Goal: Navigation & Orientation: Find specific page/section

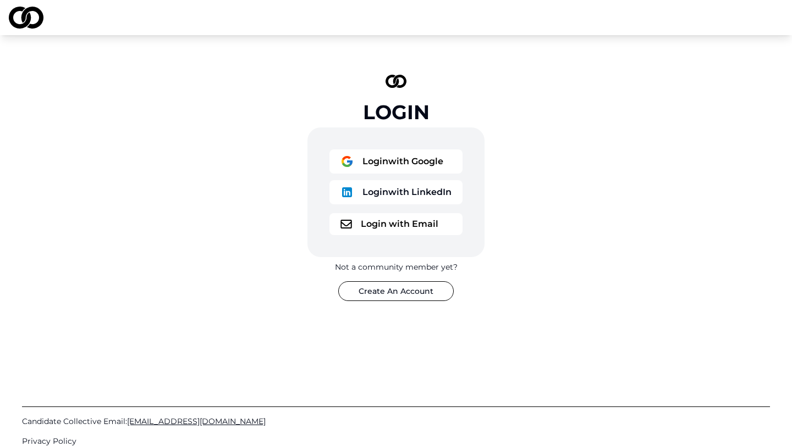
click at [408, 197] on button "Login with LinkedIn" at bounding box center [395, 192] width 133 height 24
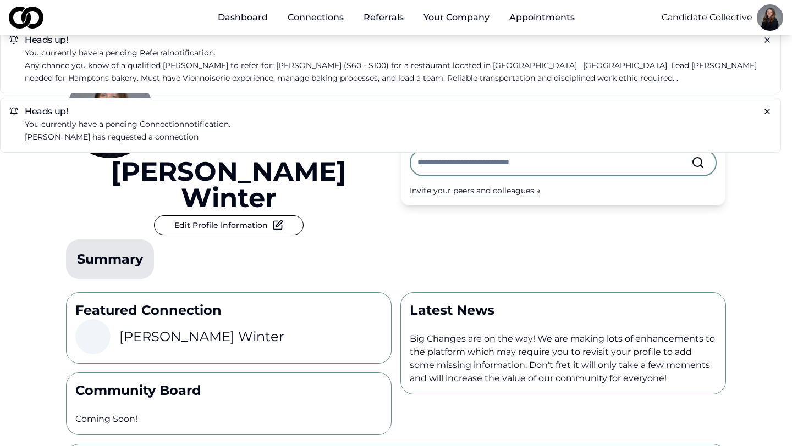
click at [518, 20] on link "Appointments" at bounding box center [541, 18] width 83 height 22
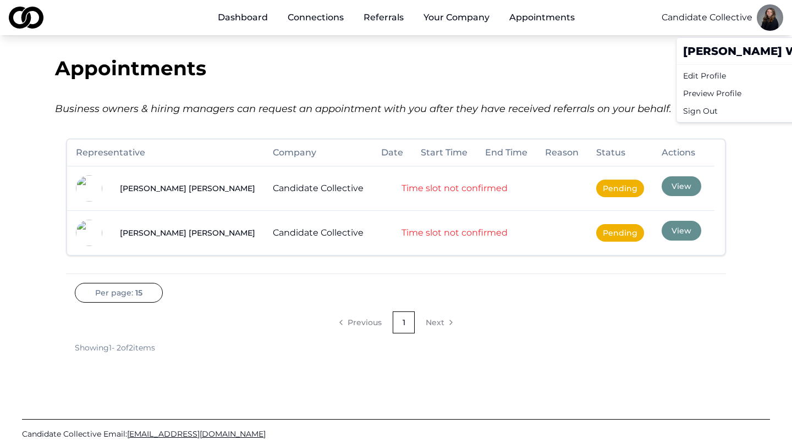
click at [767, 15] on html "Dashboard Connections Referrals Your Company Appointments Candidate Collective …" at bounding box center [396, 223] width 792 height 446
click at [689, 93] on div "Preview Profile" at bounding box center [757, 94] width 159 height 18
